Goal: Task Accomplishment & Management: Use online tool/utility

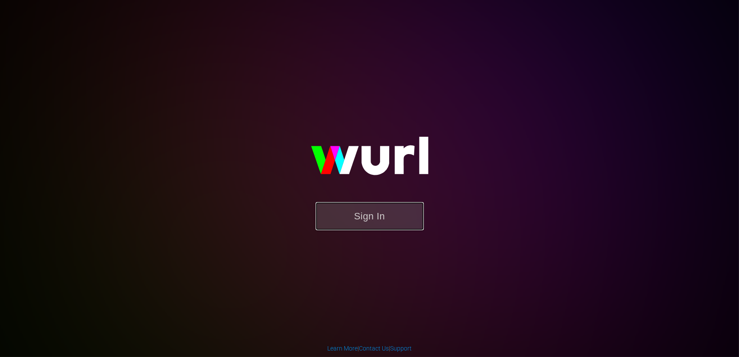
click at [391, 210] on button "Sign In" at bounding box center [369, 216] width 108 height 28
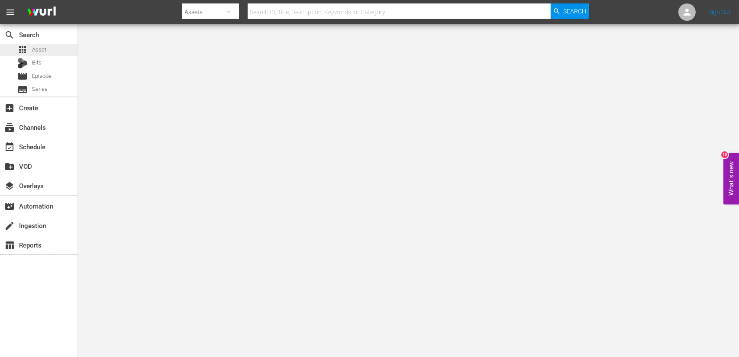
click at [44, 49] on span "Asset" at bounding box center [39, 49] width 14 height 9
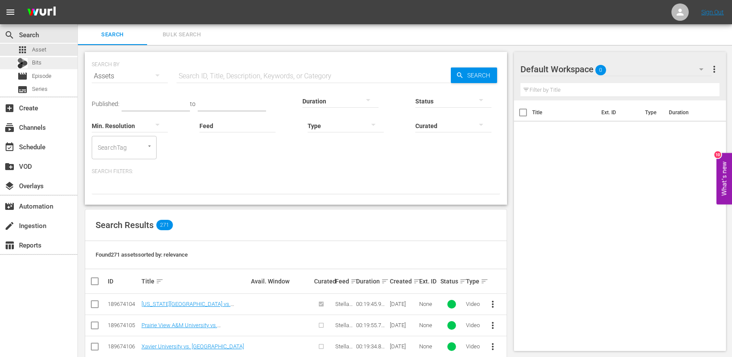
click at [40, 67] on span "Bits" at bounding box center [37, 62] width 10 height 9
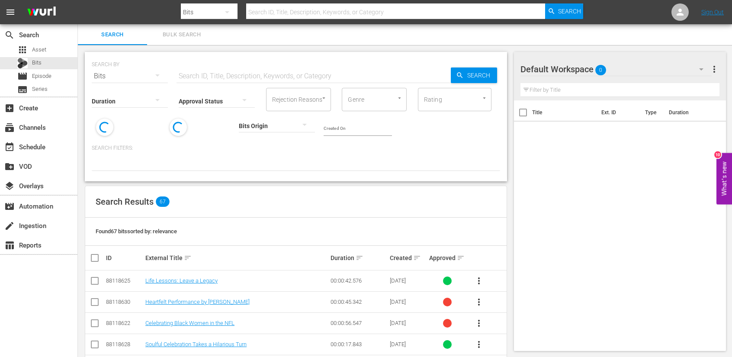
scroll to position [43, 0]
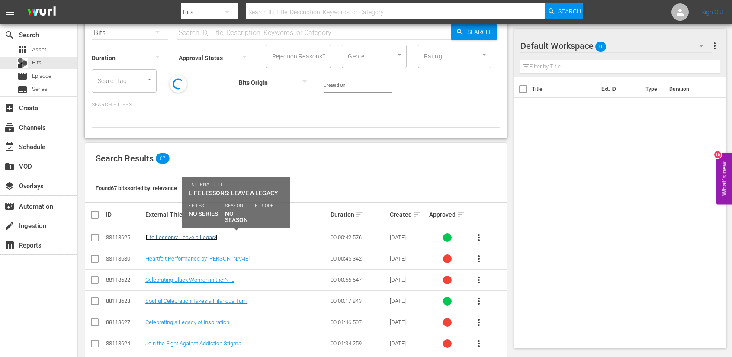
click at [176, 237] on link "Life Lessons: Leave a Legacy" at bounding box center [181, 237] width 72 height 6
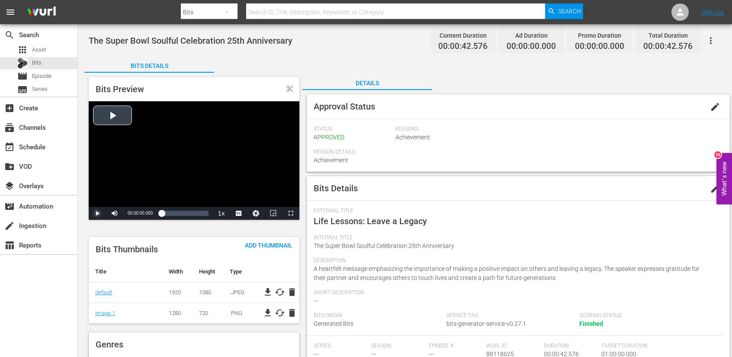
click at [97, 213] on span "Video Player" at bounding box center [97, 213] width 0 height 0
click at [39, 129] on div "subscriptions Channels" at bounding box center [24, 126] width 48 height 8
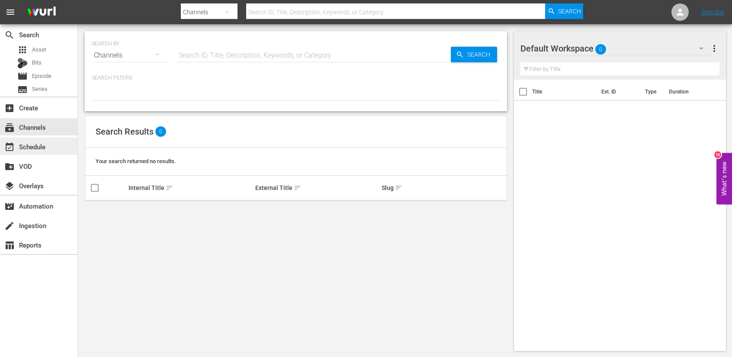
click at [36, 149] on div "event_available Schedule" at bounding box center [24, 145] width 48 height 8
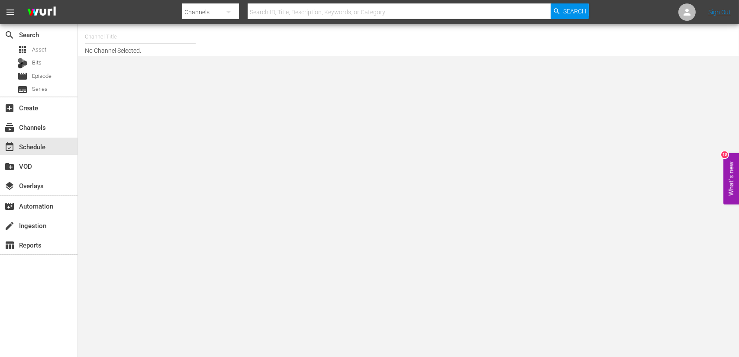
click at [112, 39] on input "text" at bounding box center [140, 36] width 111 height 21
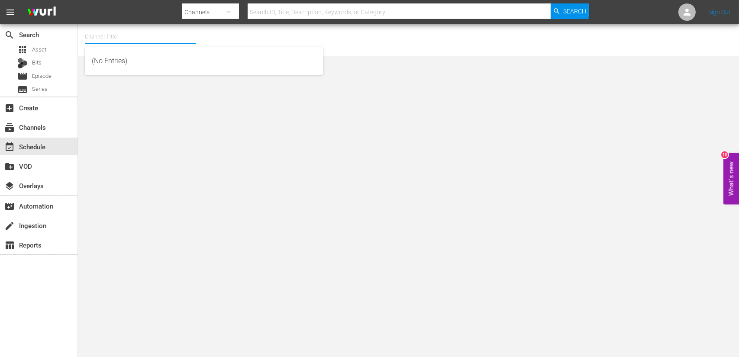
click at [179, 201] on body "menu Search By Channels Search ID, Title, Description, Keywords, or Category Se…" at bounding box center [369, 178] width 739 height 357
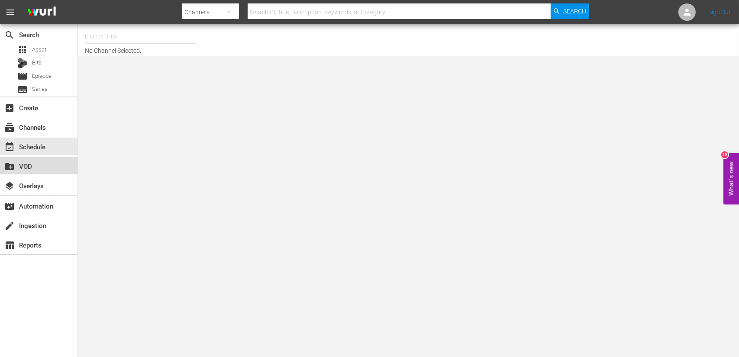
click at [29, 166] on div "create_new_folder VOD" at bounding box center [24, 165] width 48 height 8
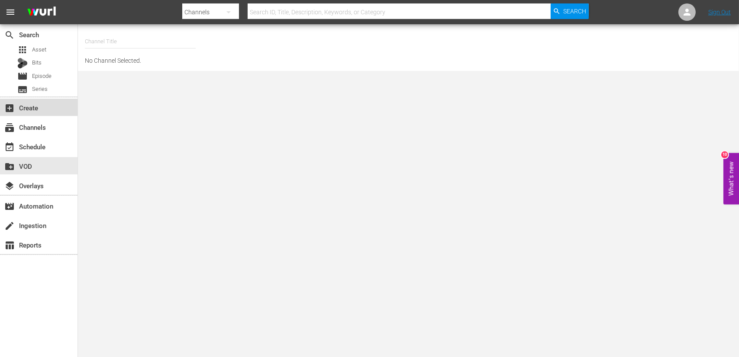
click at [46, 104] on div "add_box Create" at bounding box center [24, 107] width 48 height 8
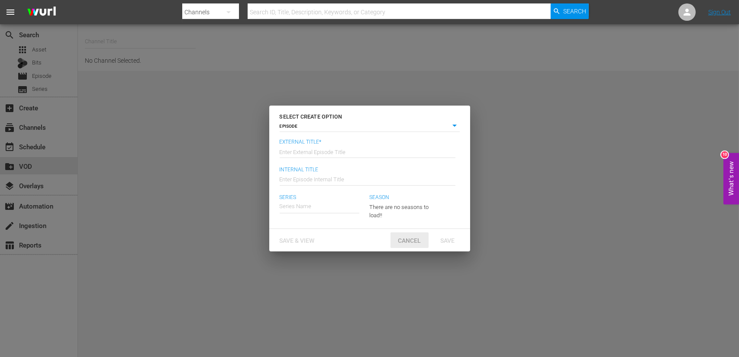
click at [419, 239] on span "Cancel" at bounding box center [409, 240] width 37 height 7
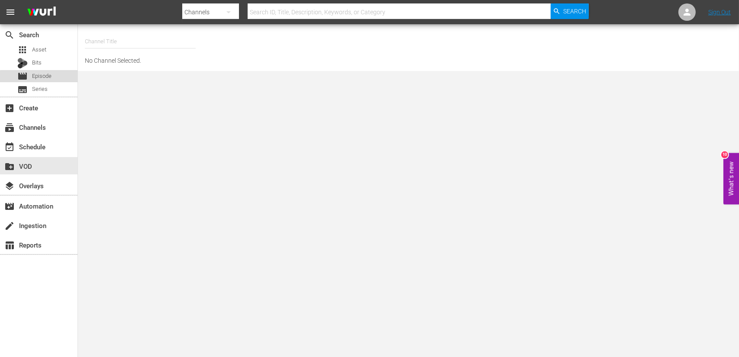
click at [50, 78] on span "Episode" at bounding box center [41, 76] width 19 height 9
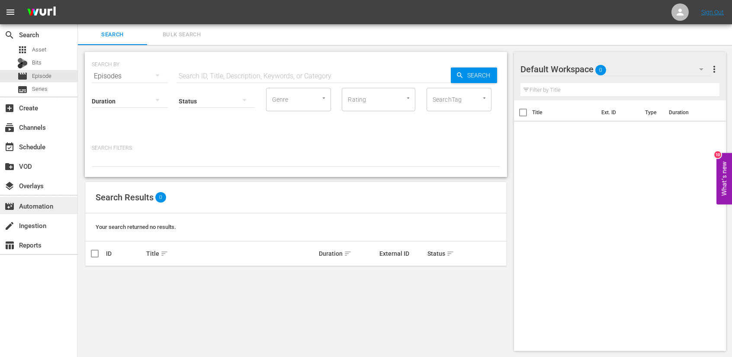
click at [45, 206] on div "movie_filter Automation" at bounding box center [24, 205] width 48 height 8
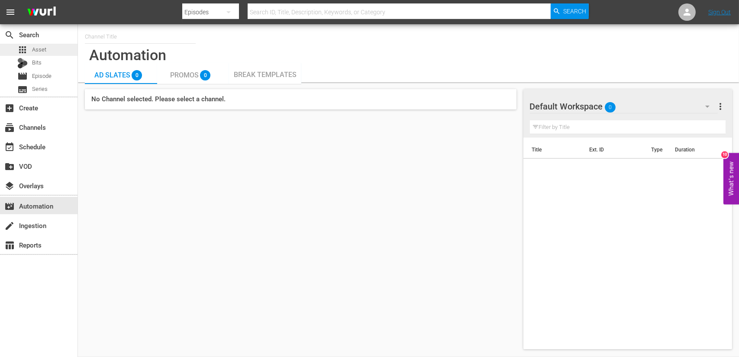
click at [51, 53] on div "apps Asset" at bounding box center [38, 50] width 77 height 12
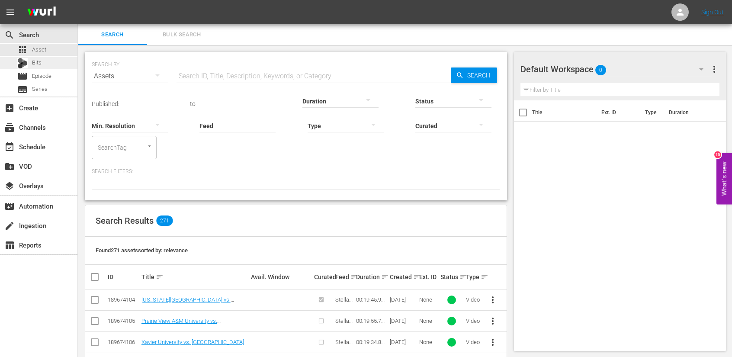
click at [34, 62] on span "Bits" at bounding box center [37, 62] width 10 height 9
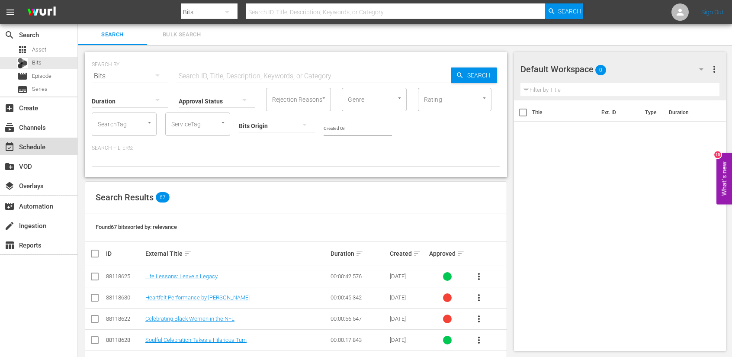
click at [60, 152] on div "event_available Schedule" at bounding box center [38, 146] width 77 height 17
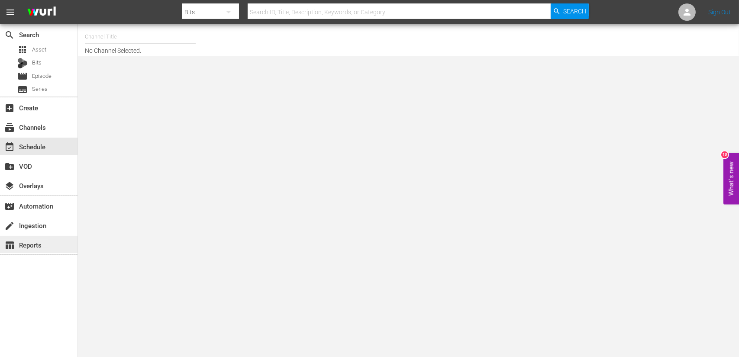
click at [44, 244] on div "table_chart Reports" at bounding box center [24, 244] width 48 height 8
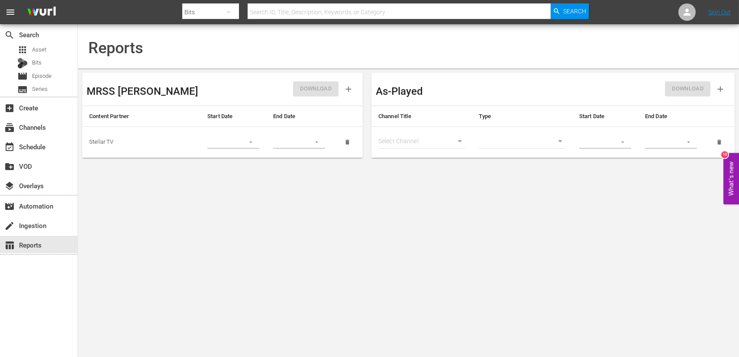
click at [193, 89] on div "MRSS Ingest" at bounding box center [155, 89] width 136 height 24
click at [103, 142] on td "Stellar TV" at bounding box center [141, 141] width 118 height 31
click at [250, 143] on icon "button" at bounding box center [251, 142] width 6 height 6
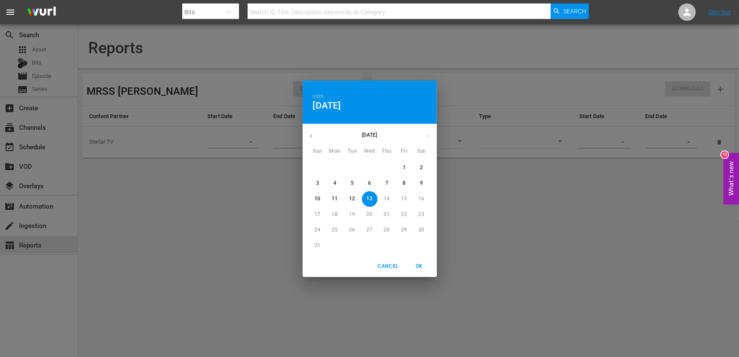
click at [217, 195] on div "2025 Wed, Aug 13 August 2025 Sun Mon Tue Wed Thu Fri Sat 27 28 29 30 31 1 2 3 4…" at bounding box center [369, 178] width 739 height 357
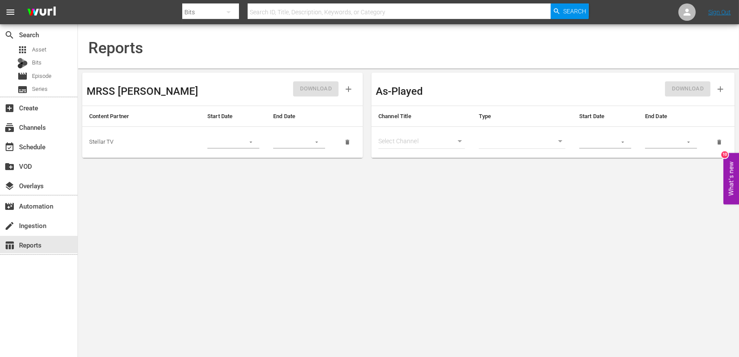
click at [248, 144] on icon "button" at bounding box center [251, 142] width 6 height 6
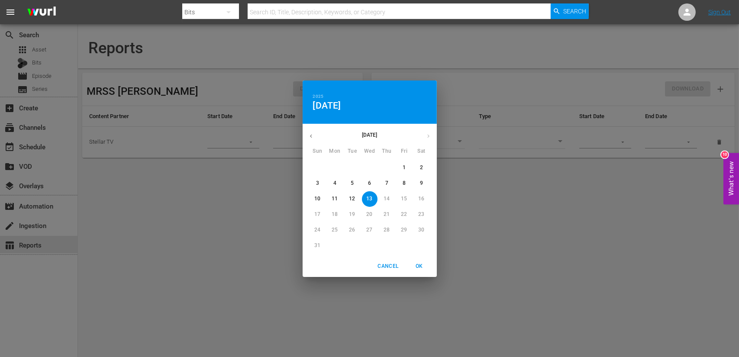
click at [369, 201] on p "13" at bounding box center [369, 198] width 6 height 7
click at [368, 198] on p "13" at bounding box center [369, 198] width 6 height 7
click at [419, 267] on span "OK" at bounding box center [419, 266] width 21 height 9
type input "08/13/2025"
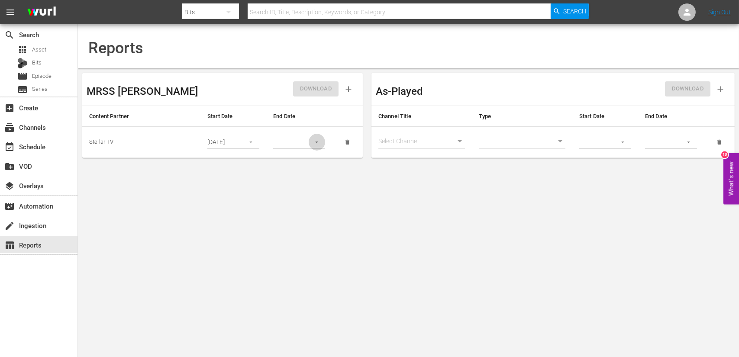
click at [317, 140] on icon "button" at bounding box center [316, 142] width 6 height 6
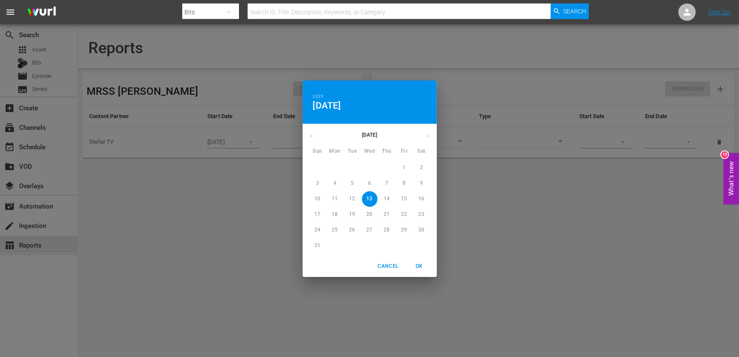
click at [369, 201] on p "13" at bounding box center [369, 198] width 6 height 7
click at [419, 265] on span "OK" at bounding box center [419, 266] width 21 height 9
type input "08/13/2025"
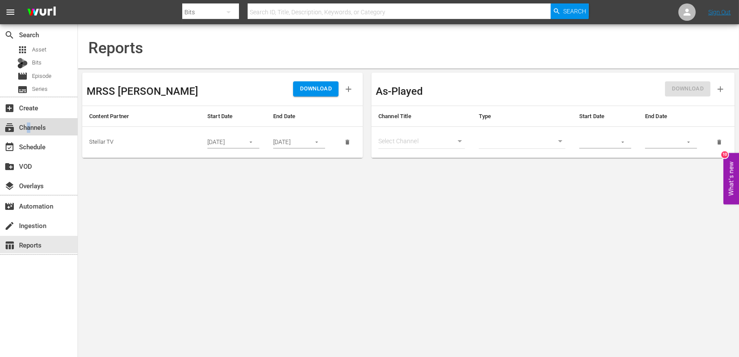
click at [28, 129] on div "subscriptions Channels" at bounding box center [24, 126] width 48 height 8
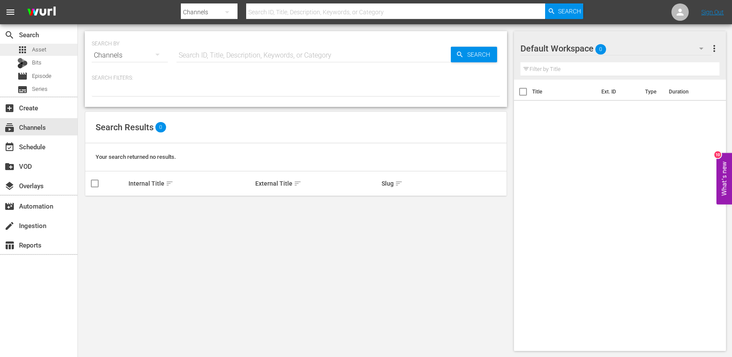
click at [51, 47] on div "apps Asset" at bounding box center [38, 50] width 77 height 12
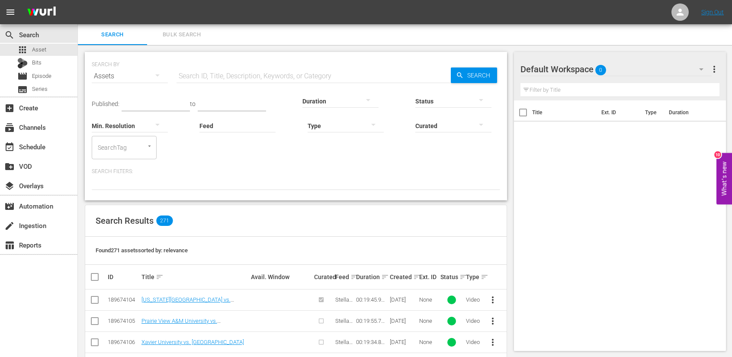
click at [703, 68] on icon "button" at bounding box center [701, 69] width 10 height 10
click at [555, 96] on div "Default Workspace (0)" at bounding box center [576, 94] width 90 height 14
click at [150, 146] on icon "Open" at bounding box center [149, 146] width 6 height 6
click at [150, 146] on icon "Close" at bounding box center [149, 146] width 6 height 6
click at [246, 177] on div at bounding box center [296, 182] width 408 height 15
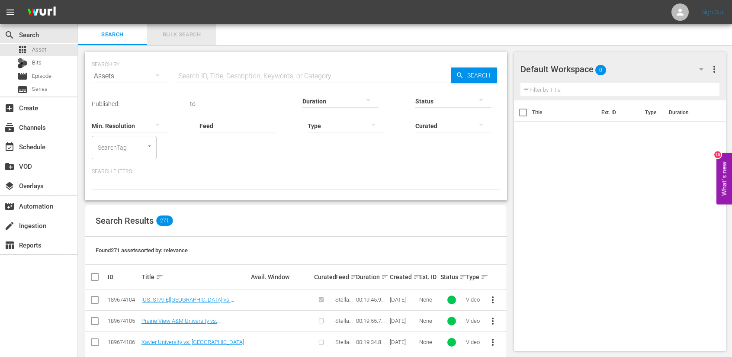
click at [191, 32] on span "Bulk Search" at bounding box center [181, 35] width 59 height 10
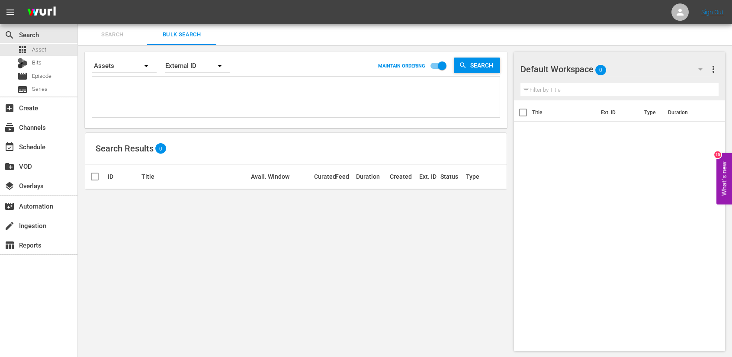
click at [126, 35] on span "Search" at bounding box center [112, 35] width 59 height 10
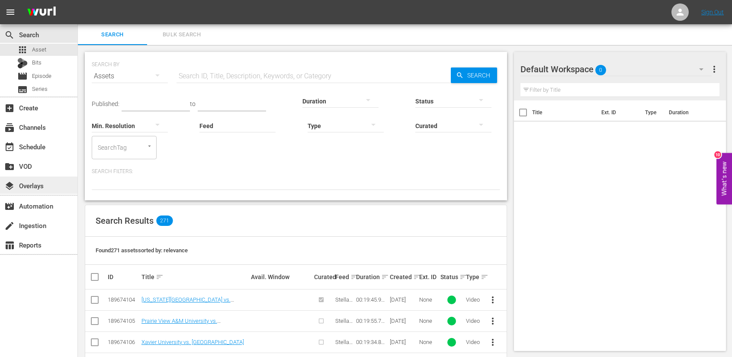
click at [48, 188] on div "layers Overlays" at bounding box center [24, 184] width 48 height 8
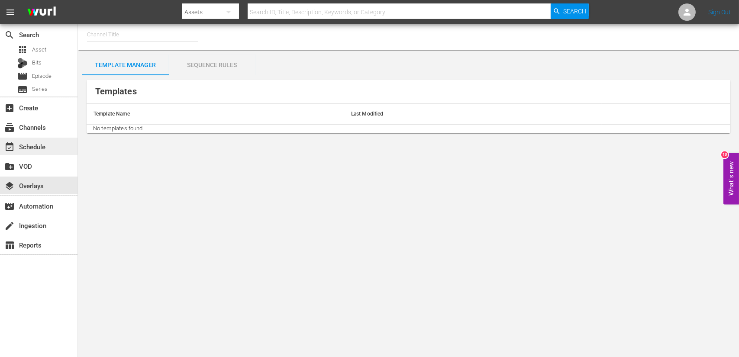
click at [27, 149] on div "event_available Schedule" at bounding box center [24, 145] width 48 height 8
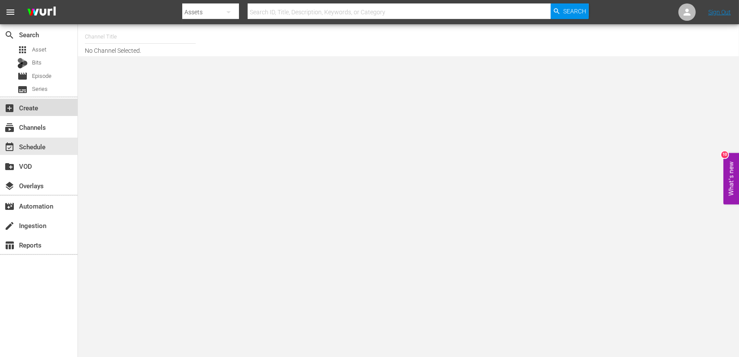
click at [40, 110] on div "add_box Create" at bounding box center [38, 107] width 77 height 17
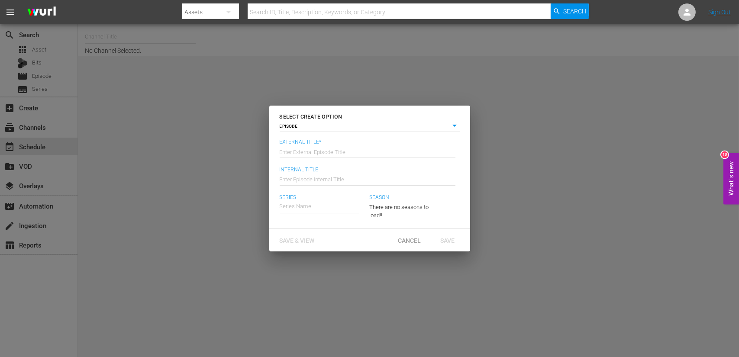
click at [160, 107] on div "SELECT CREATE OPTION EPISODE episode External Title* Enter External Episode Tit…" at bounding box center [369, 178] width 739 height 357
click at [415, 244] on span "Cancel" at bounding box center [409, 240] width 37 height 7
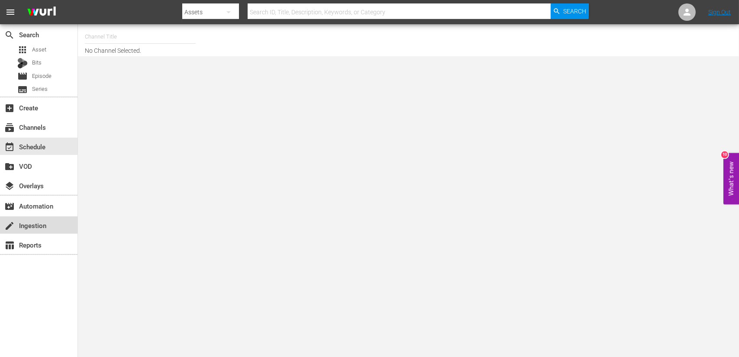
click at [46, 232] on div "create Ingestion" at bounding box center [38, 224] width 77 height 17
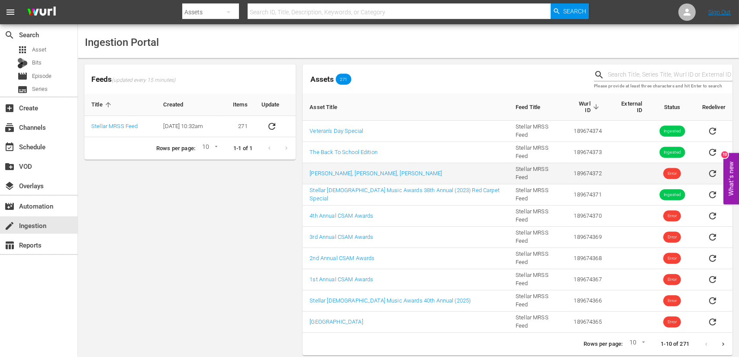
click at [672, 170] on span "Error" at bounding box center [672, 173] width 18 height 6
click at [345, 170] on link "[PERSON_NAME], [PERSON_NAME], [PERSON_NAME]" at bounding box center [375, 173] width 132 height 6
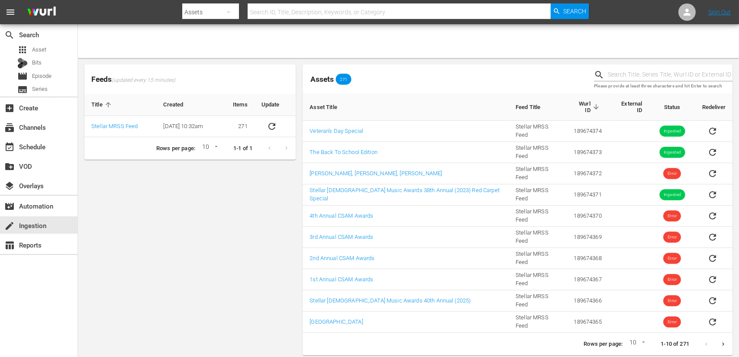
click at [723, 341] on icon "Next page" at bounding box center [723, 344] width 6 height 6
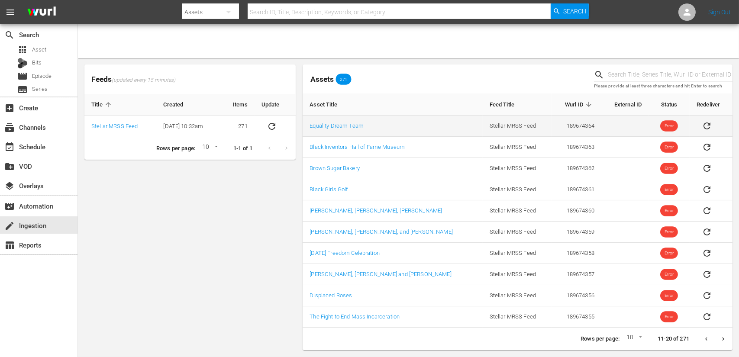
click at [450, 122] on td "Equality Dream Team" at bounding box center [392, 126] width 180 height 21
click at [344, 126] on link "Equality Dream Team" at bounding box center [336, 125] width 54 height 6
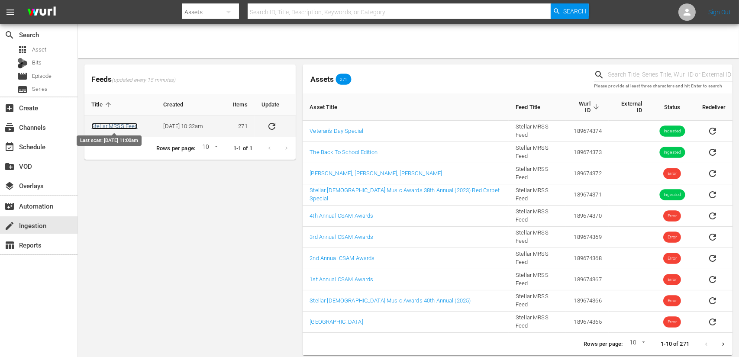
click at [116, 125] on link "Stellar MRSS Feed" at bounding box center [114, 126] width 46 height 6
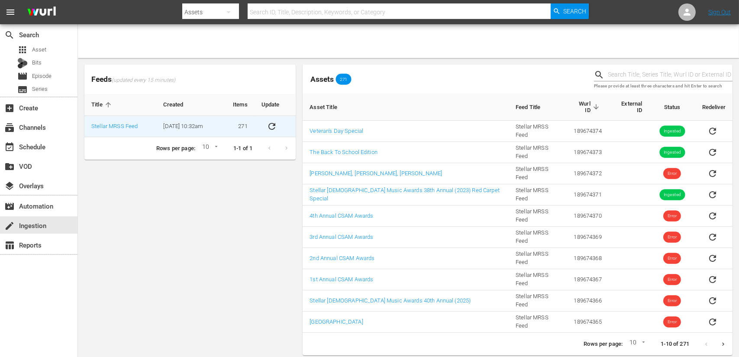
click at [723, 341] on icon "Next page" at bounding box center [723, 344] width 6 height 6
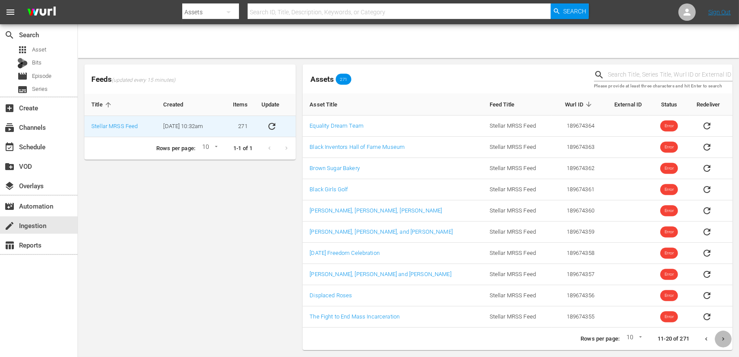
click at [723, 337] on icon "Next page" at bounding box center [723, 339] width 6 height 6
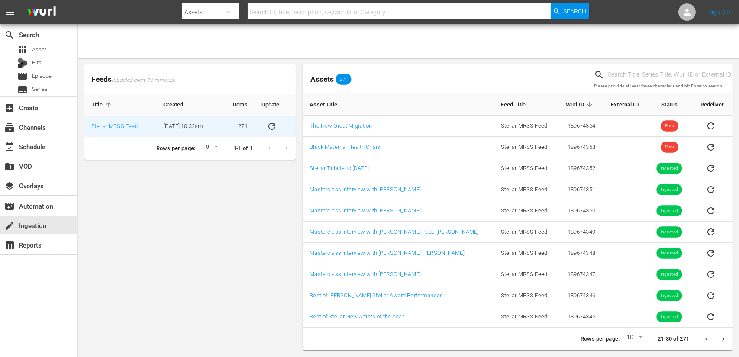
click at [723, 337] on icon "Next page" at bounding box center [723, 339] width 6 height 6
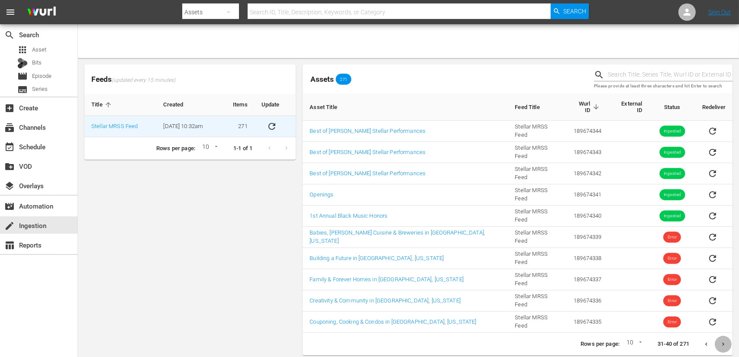
click at [723, 341] on icon "Next page" at bounding box center [723, 344] width 6 height 6
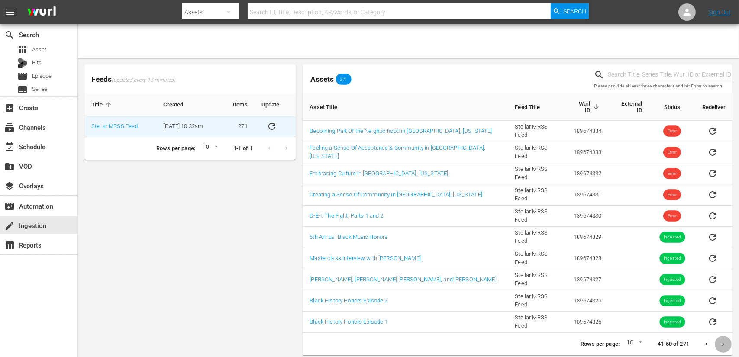
click at [723, 341] on icon "Next page" at bounding box center [723, 344] width 6 height 6
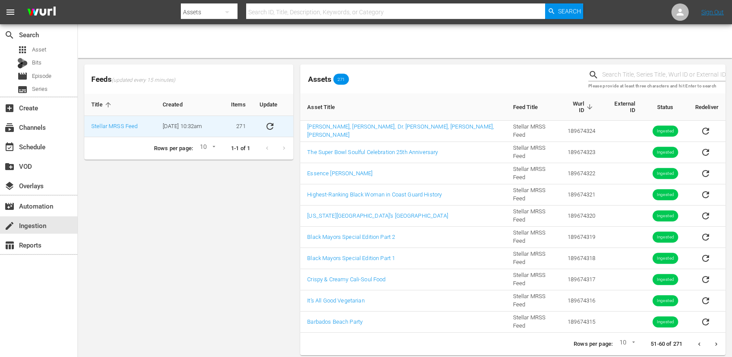
click at [273, 123] on icon "sticky table" at bounding box center [270, 126] width 7 height 7
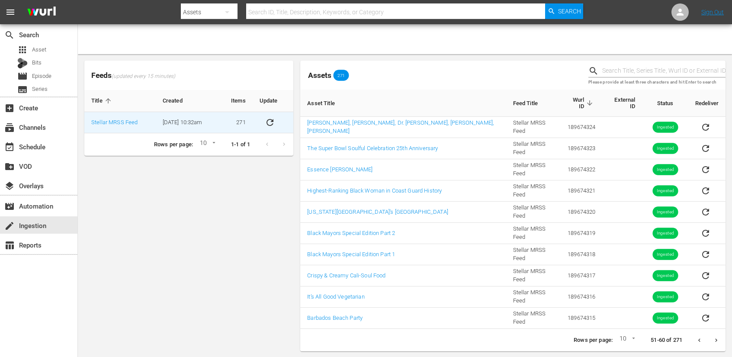
click at [714, 344] on button "Next page" at bounding box center [716, 340] width 17 height 17
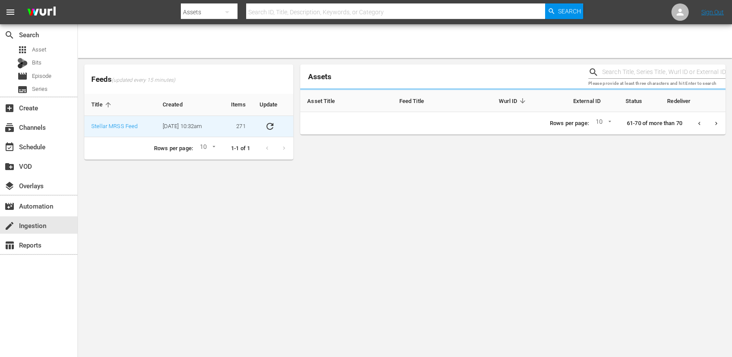
scroll to position [0, 0]
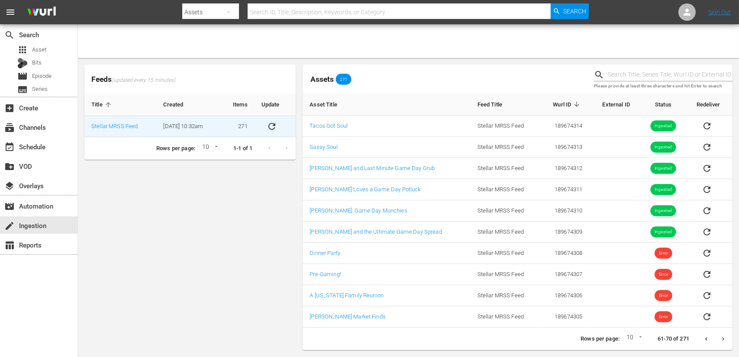
click at [719, 341] on button "Next page" at bounding box center [722, 339] width 17 height 17
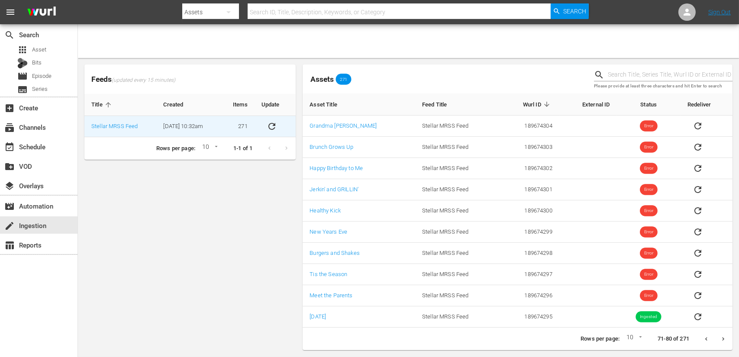
click at [722, 342] on button "Next page" at bounding box center [722, 339] width 17 height 17
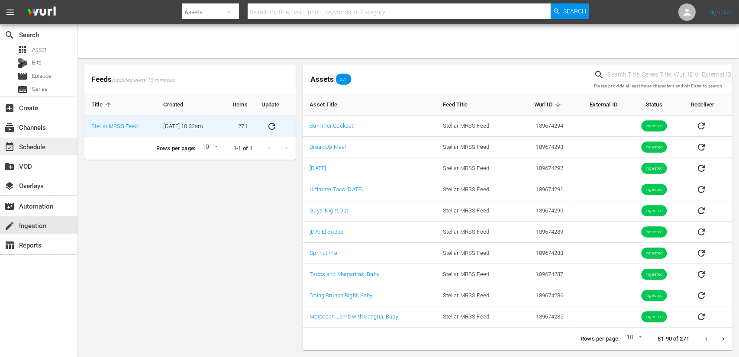
click at [34, 145] on div "event_available Schedule" at bounding box center [24, 145] width 48 height 8
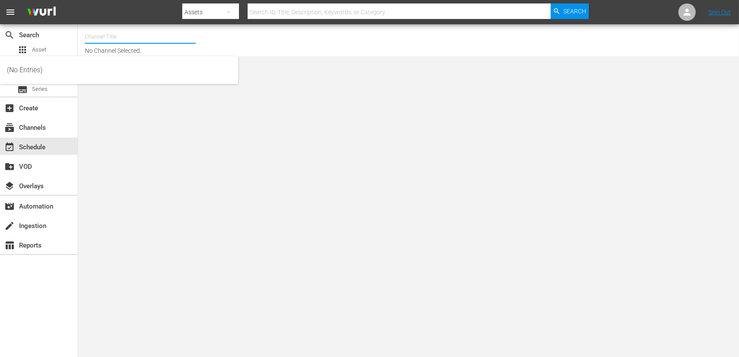
click at [136, 42] on div "Channel Title" at bounding box center [140, 36] width 111 height 21
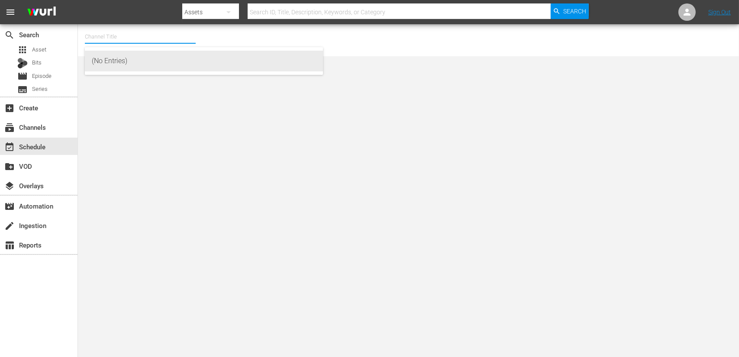
click at [121, 60] on div "(No Entries)" at bounding box center [204, 61] width 224 height 21
type input "(No Entries)"
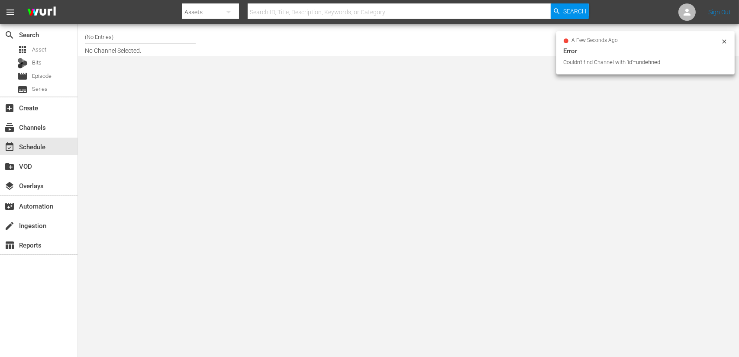
click at [726, 40] on icon at bounding box center [723, 41] width 7 height 7
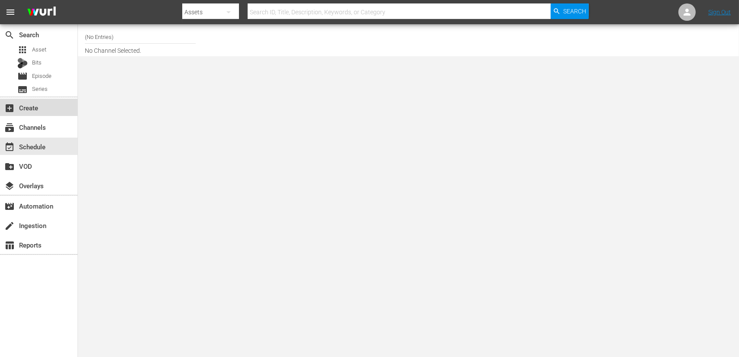
click at [47, 105] on div "add_box Create" at bounding box center [24, 107] width 48 height 8
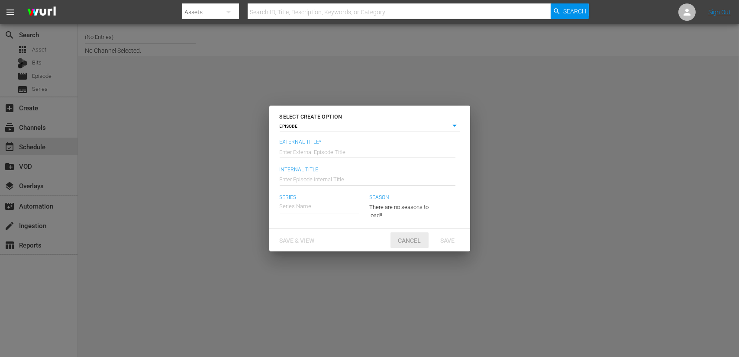
click at [409, 235] on div "Cancel" at bounding box center [409, 240] width 38 height 16
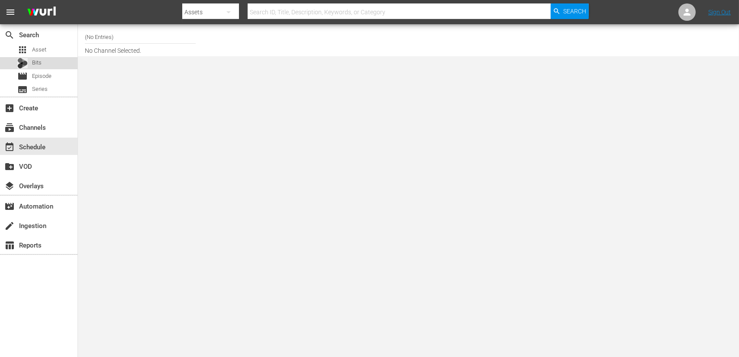
click at [49, 66] on div "Bits" at bounding box center [38, 63] width 77 height 12
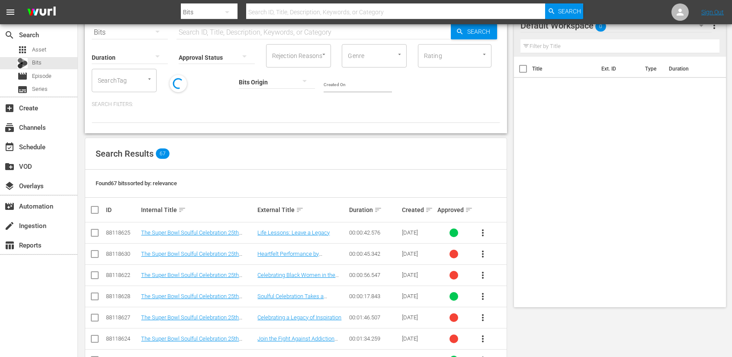
scroll to position [0, 0]
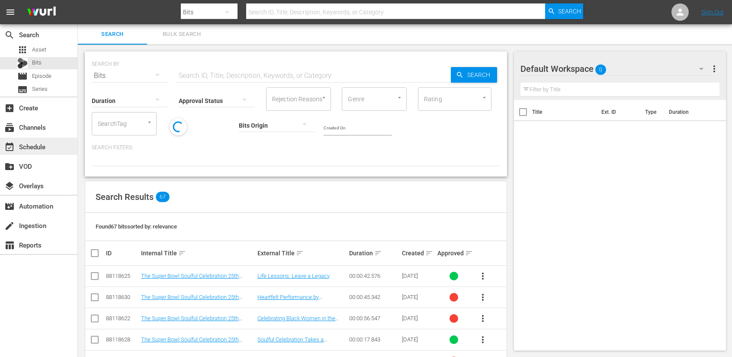
click at [21, 149] on div "event_available Schedule" at bounding box center [24, 145] width 48 height 8
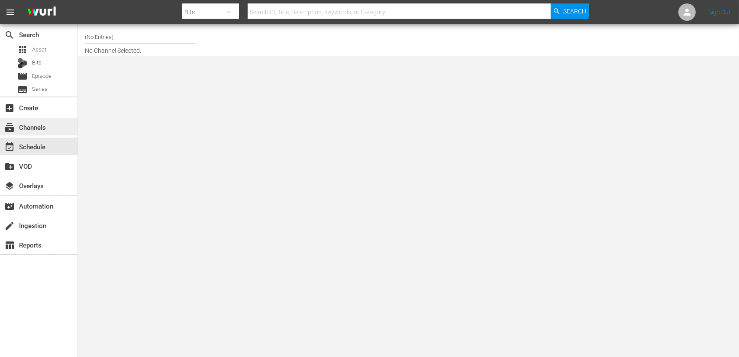
click at [42, 127] on div "subscriptions Channels" at bounding box center [24, 126] width 48 height 8
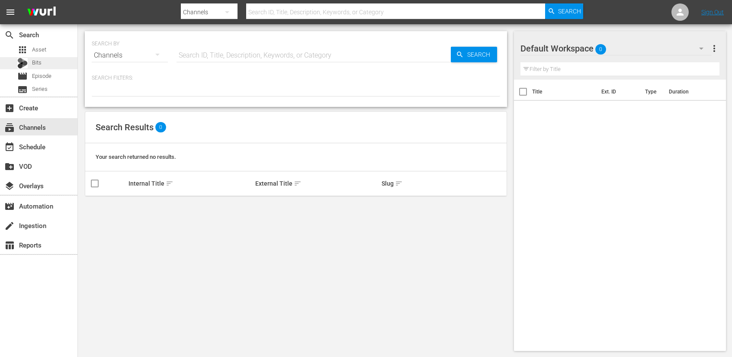
click at [57, 60] on div "Bits" at bounding box center [38, 63] width 77 height 12
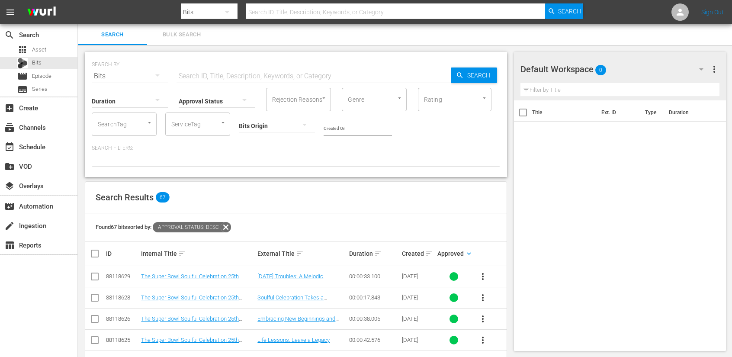
click at [230, 226] on icon at bounding box center [226, 227] width 10 height 10
